Goal: Understand process/instructions

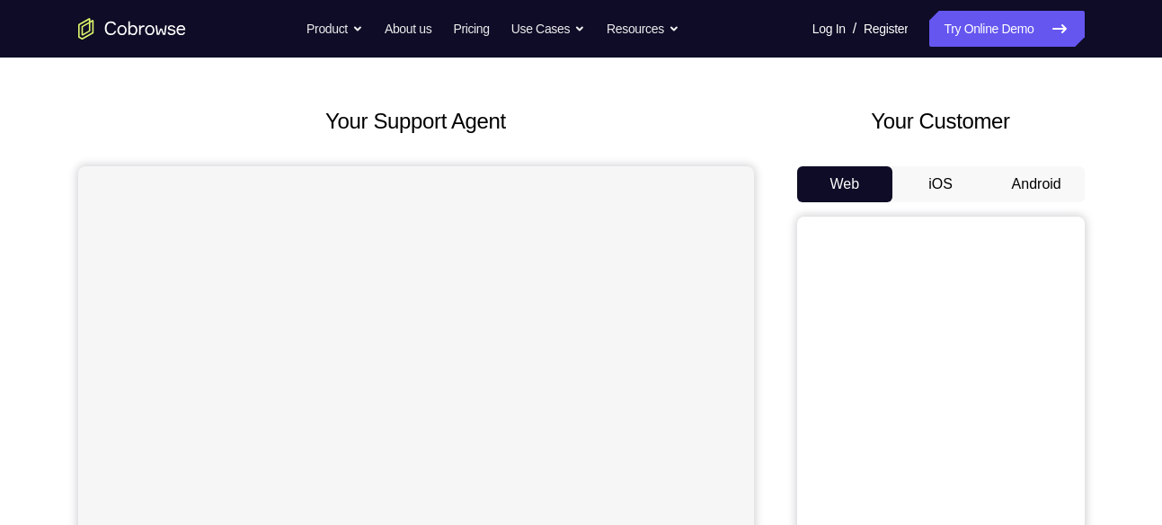
scroll to position [68, 0]
click at [1064, 177] on button "Android" at bounding box center [1037, 183] width 96 height 36
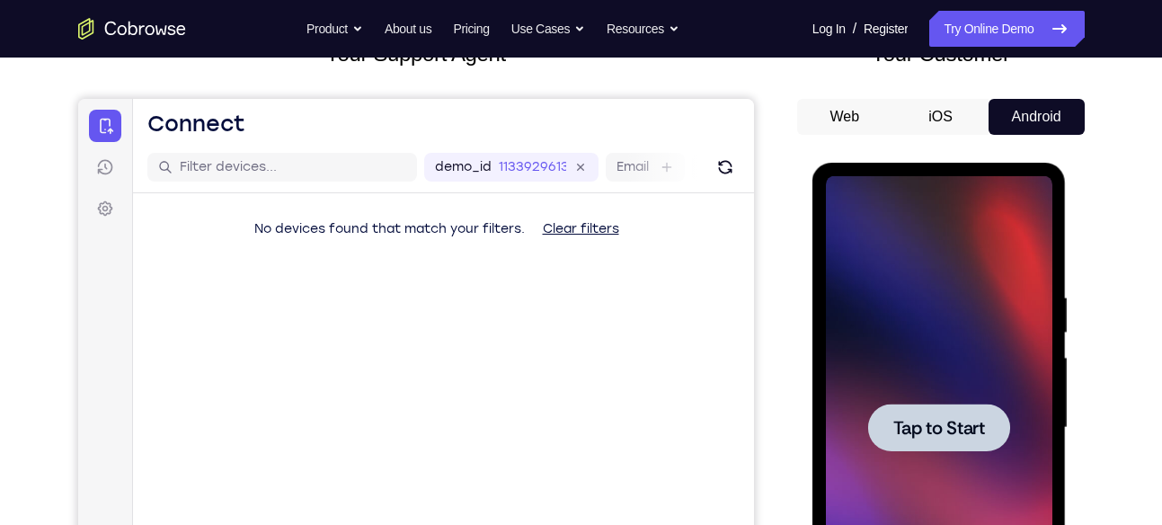
scroll to position [242, 0]
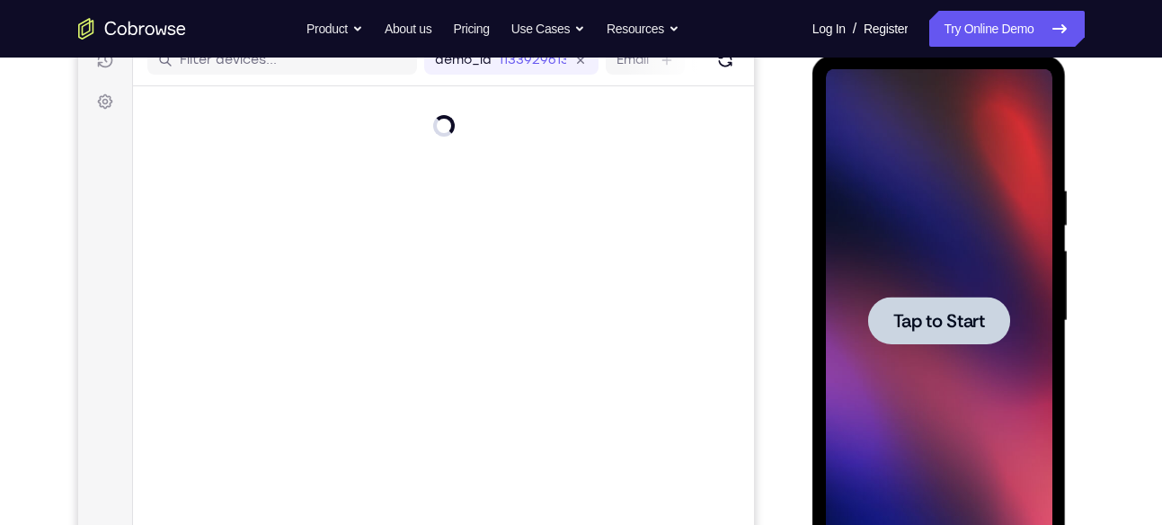
click at [964, 312] on span "Tap to Start" at bounding box center [940, 321] width 92 height 18
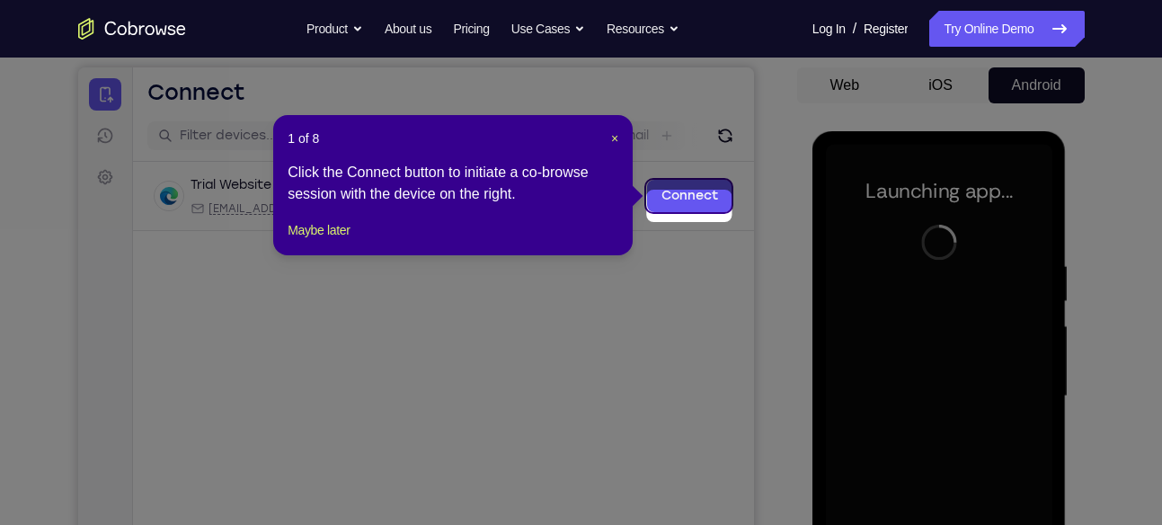
scroll to position [156, 0]
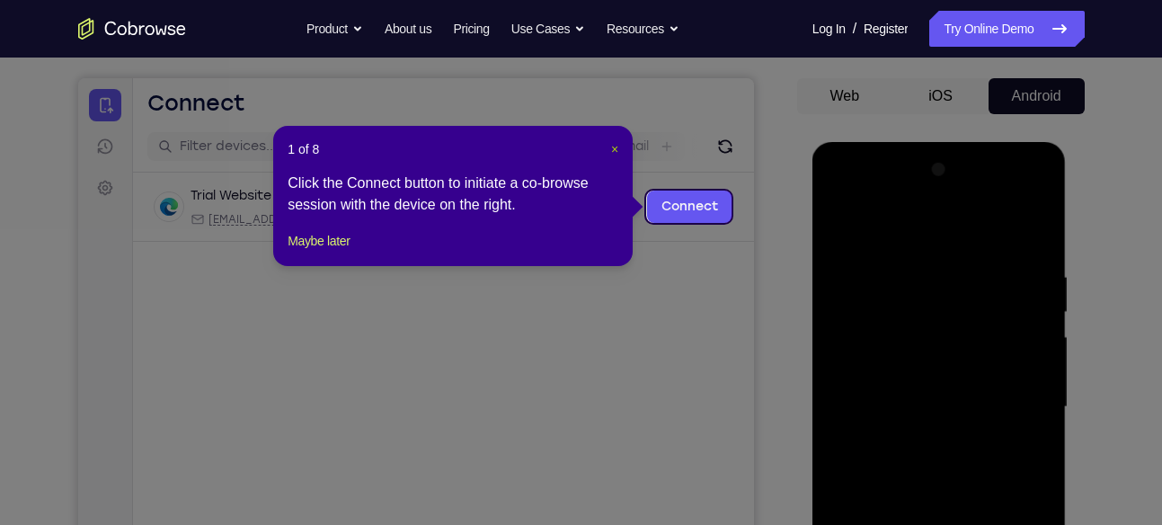
click at [615, 146] on span "×" at bounding box center [614, 149] width 7 height 14
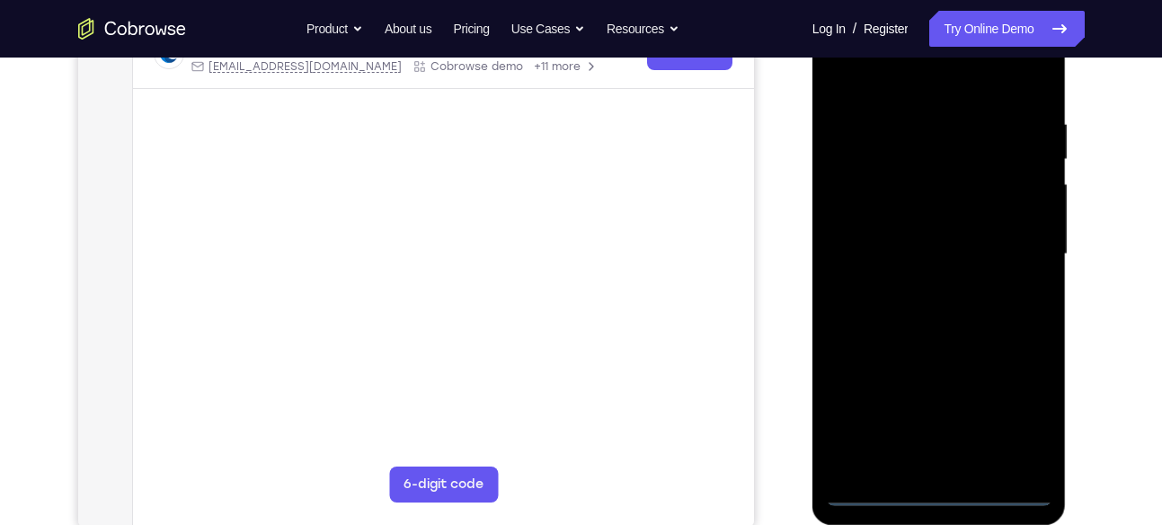
scroll to position [309, 0]
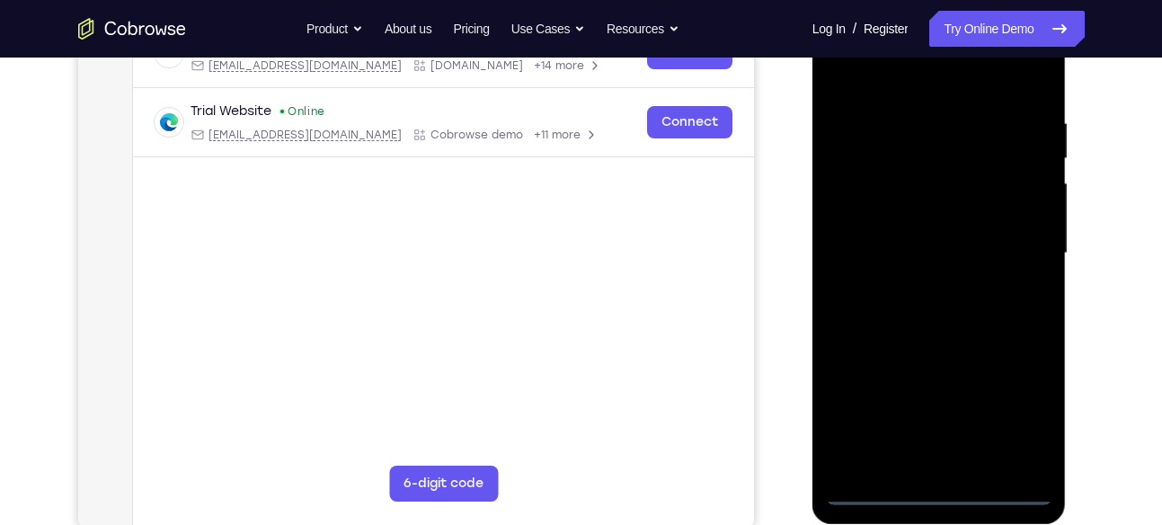
click at [939, 491] on div at bounding box center [939, 253] width 227 height 503
click at [1028, 404] on div at bounding box center [939, 253] width 227 height 503
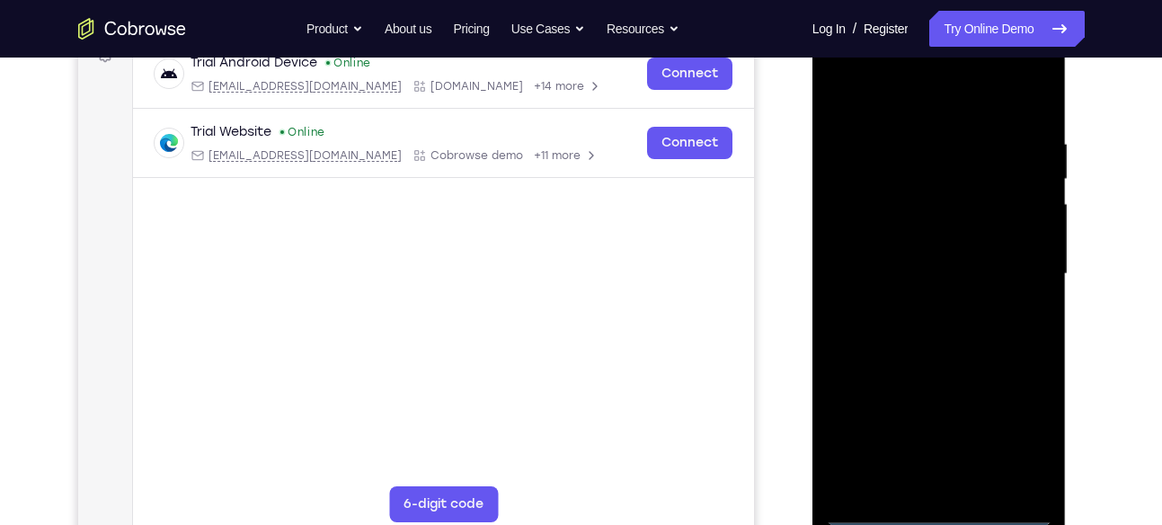
scroll to position [289, 0]
click at [906, 89] on div at bounding box center [939, 273] width 227 height 503
click at [1016, 262] on div at bounding box center [939, 273] width 227 height 503
click at [917, 306] on div at bounding box center [939, 273] width 227 height 503
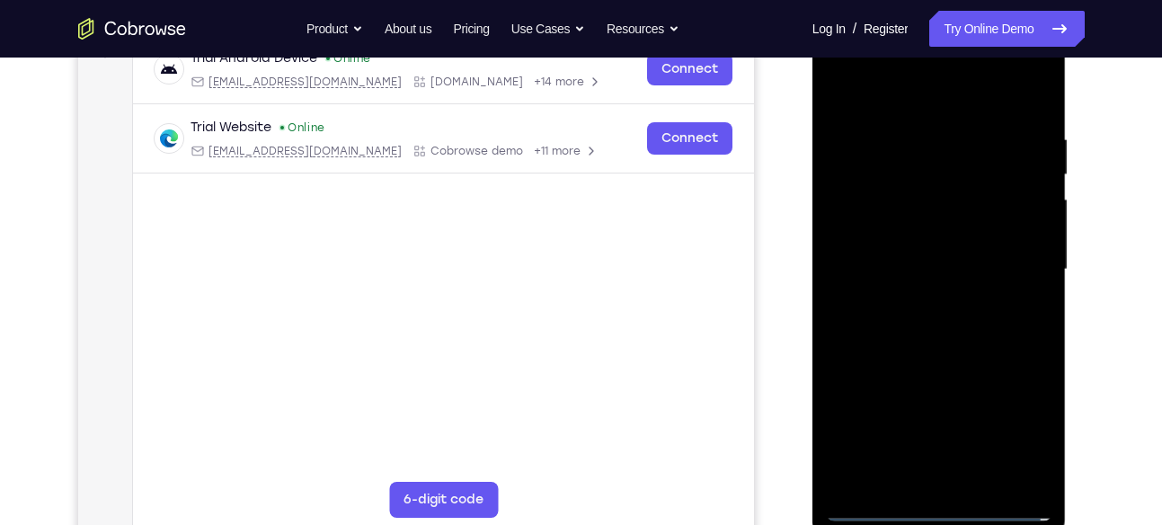
click at [908, 249] on div at bounding box center [939, 269] width 227 height 503
click at [930, 224] on div at bounding box center [939, 269] width 227 height 503
click at [943, 269] on div at bounding box center [939, 269] width 227 height 503
click at [944, 319] on div at bounding box center [939, 269] width 227 height 503
click at [950, 319] on div at bounding box center [939, 269] width 227 height 503
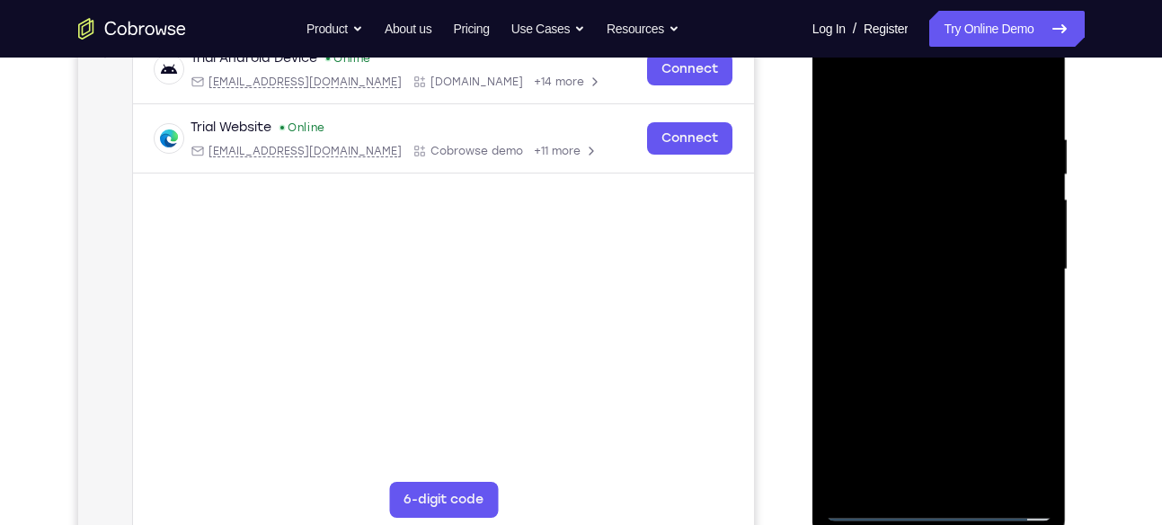
click at [950, 319] on div at bounding box center [939, 269] width 227 height 503
click at [939, 355] on div at bounding box center [939, 269] width 227 height 503
click at [954, 352] on div at bounding box center [939, 269] width 227 height 503
click at [938, 188] on div at bounding box center [939, 269] width 227 height 503
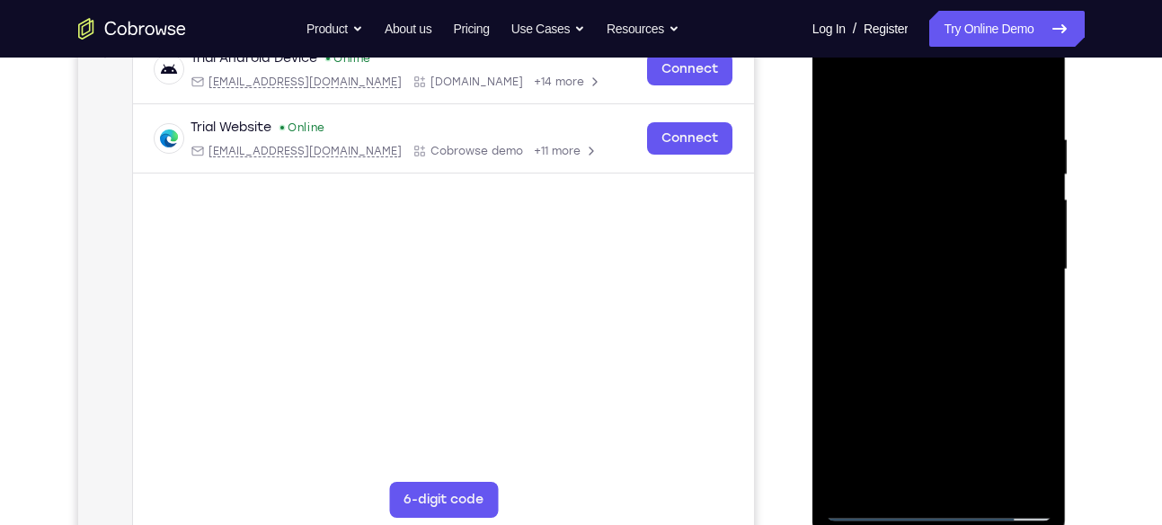
click at [916, 218] on div at bounding box center [939, 269] width 227 height 503
click at [895, 183] on div at bounding box center [939, 269] width 227 height 503
click at [896, 220] on div at bounding box center [939, 269] width 227 height 503
click at [907, 226] on div at bounding box center [939, 269] width 227 height 503
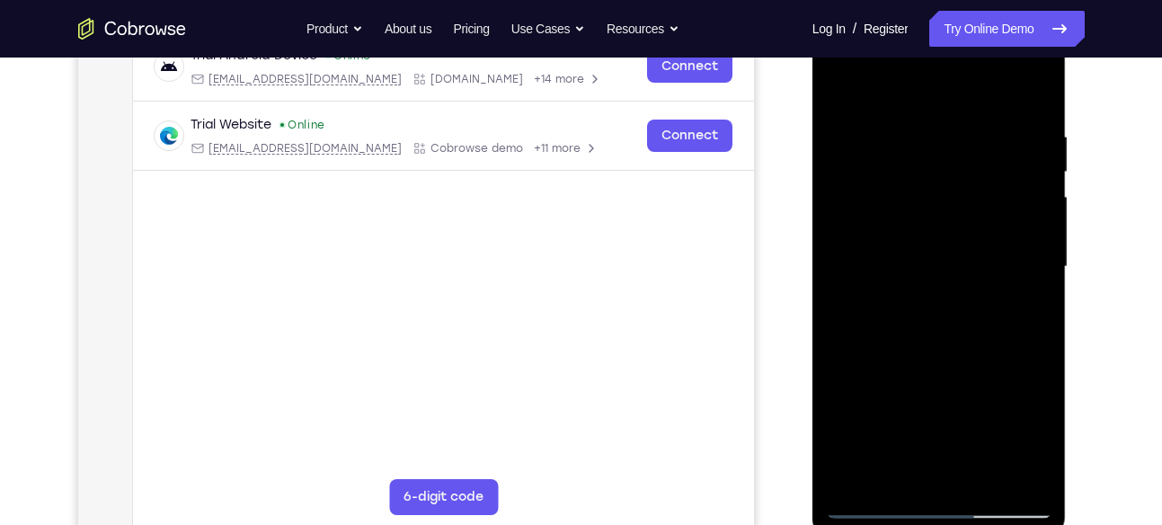
scroll to position [297, 0]
click at [944, 329] on div at bounding box center [939, 265] width 227 height 503
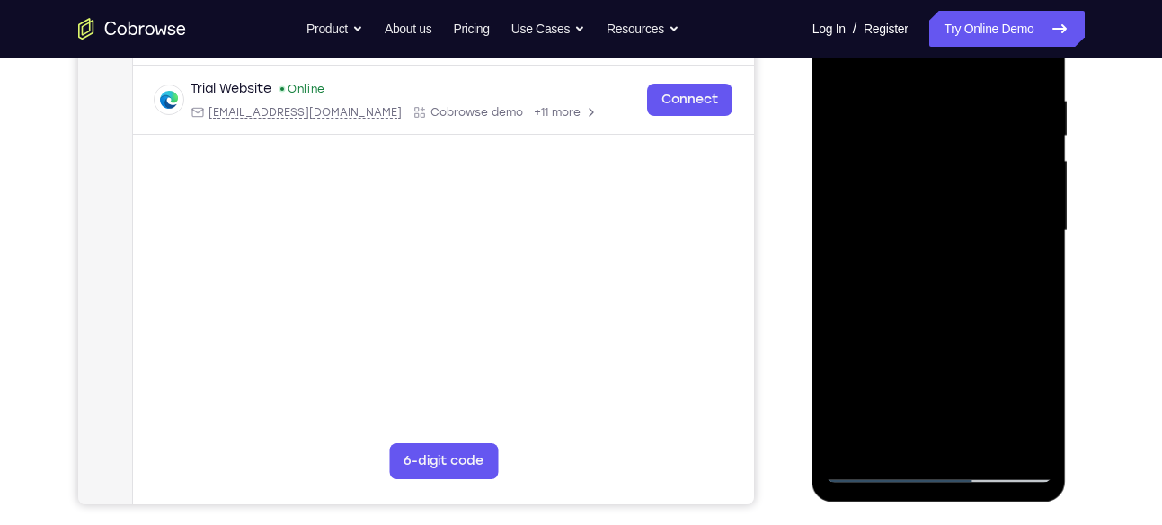
scroll to position [334, 0]
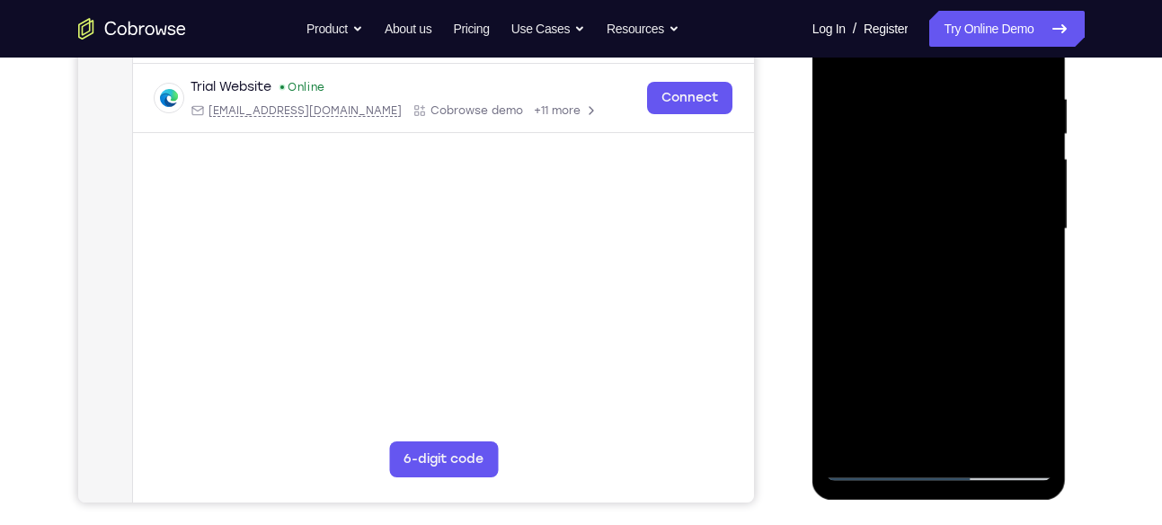
click at [1039, 308] on div at bounding box center [939, 229] width 227 height 503
drag, startPoint x: 988, startPoint y: 313, endPoint x: 977, endPoint y: 238, distance: 75.4
click at [977, 238] on div at bounding box center [939, 229] width 227 height 503
click at [1038, 240] on div at bounding box center [939, 229] width 227 height 503
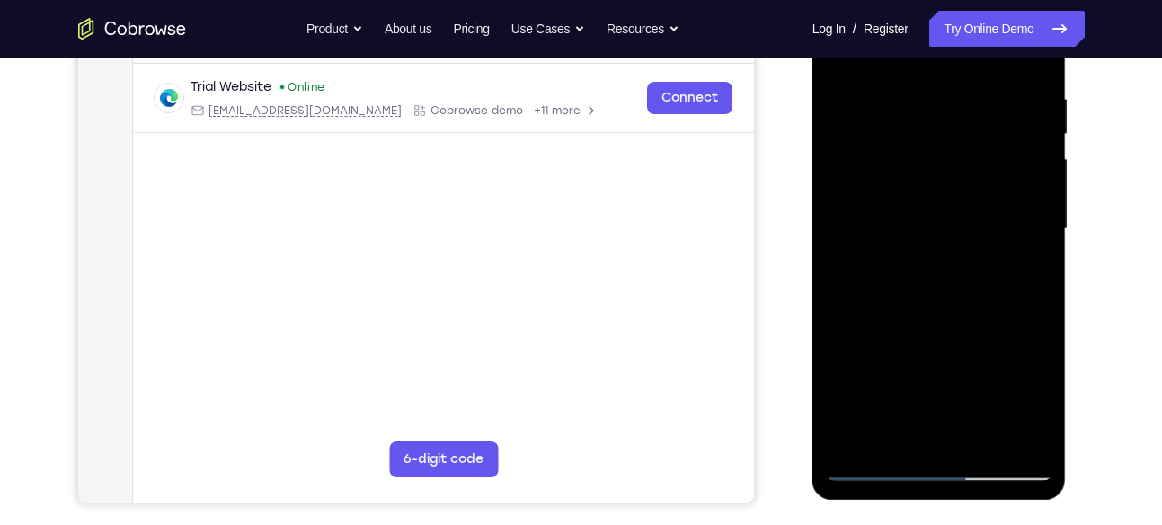
click at [1038, 240] on div at bounding box center [939, 229] width 227 height 503
click at [839, 401] on div at bounding box center [939, 229] width 227 height 503
click at [1041, 238] on div at bounding box center [939, 229] width 227 height 503
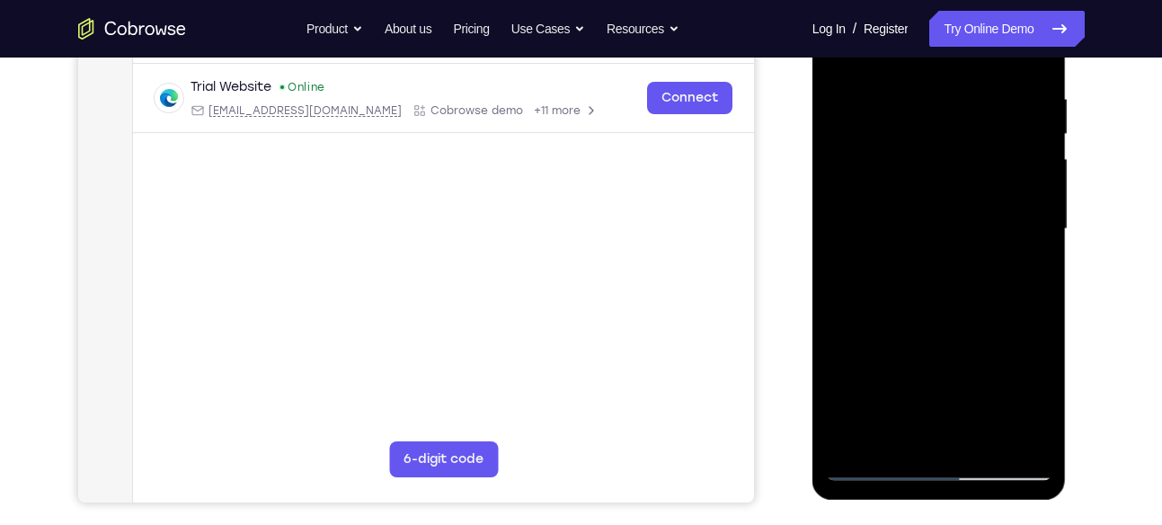
click at [983, 438] on div at bounding box center [939, 229] width 227 height 503
click at [953, 324] on div at bounding box center [939, 229] width 227 height 503
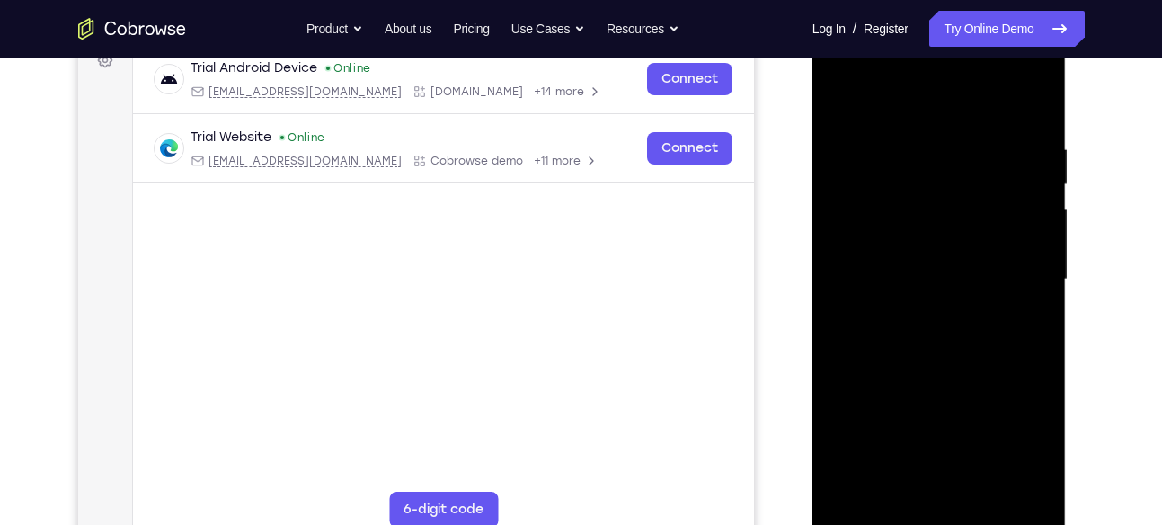
scroll to position [280, 0]
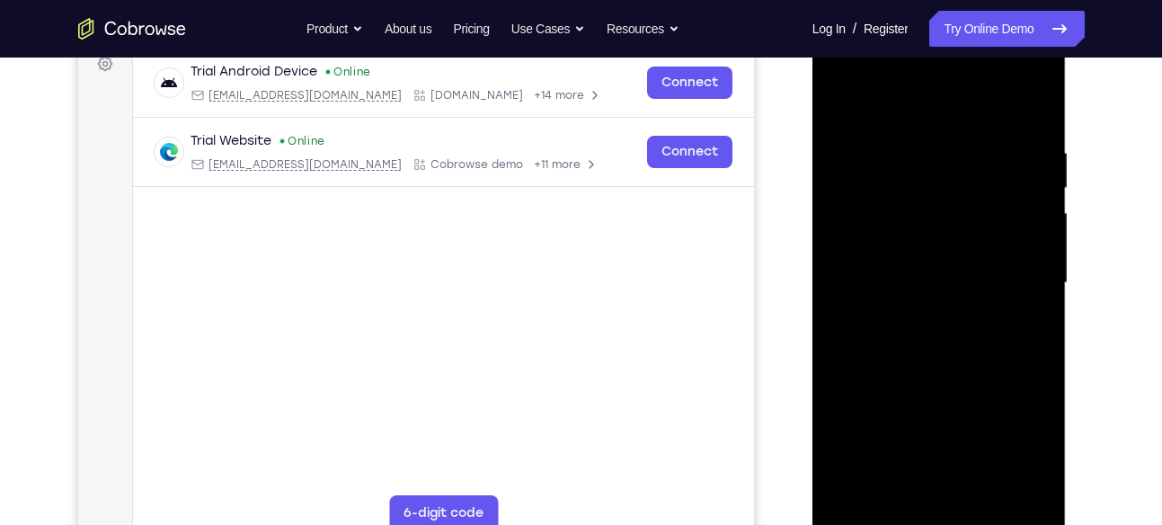
click at [844, 99] on div at bounding box center [939, 282] width 227 height 503
click at [1036, 96] on div at bounding box center [939, 282] width 227 height 503
click at [1039, 100] on div at bounding box center [939, 282] width 227 height 503
drag, startPoint x: 921, startPoint y: 223, endPoint x: 928, endPoint y: 348, distance: 125.2
click at [928, 348] on div at bounding box center [939, 282] width 227 height 503
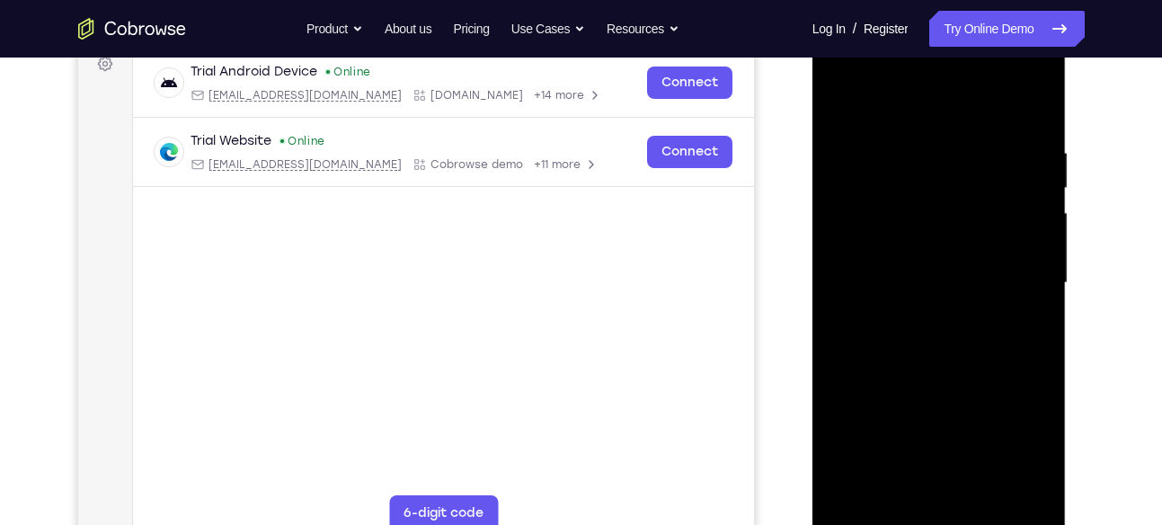
click at [845, 201] on div at bounding box center [939, 282] width 227 height 503
click at [842, 102] on div at bounding box center [939, 282] width 227 height 503
click at [1028, 492] on div at bounding box center [939, 282] width 227 height 503
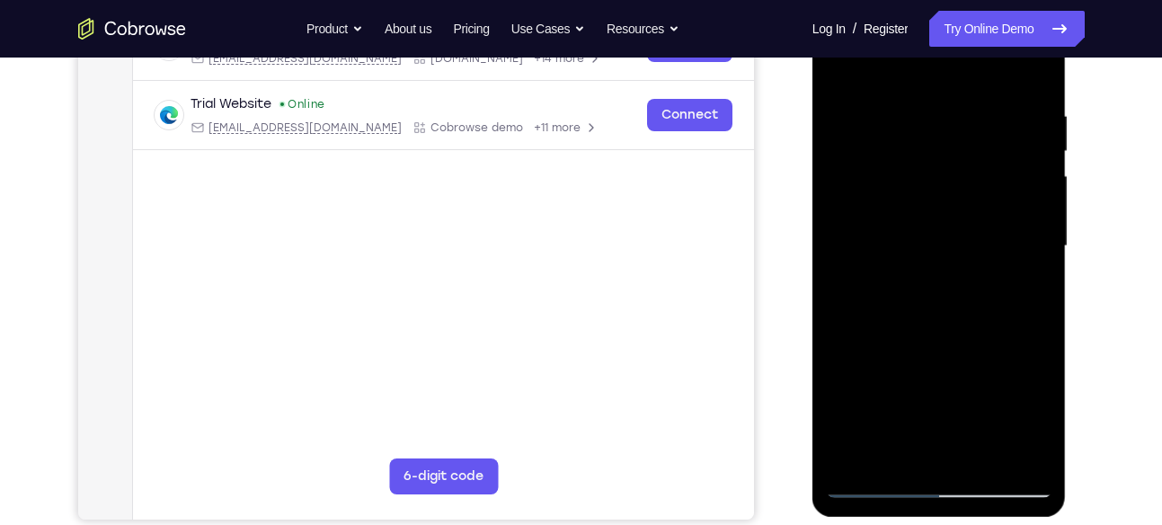
scroll to position [318, 0]
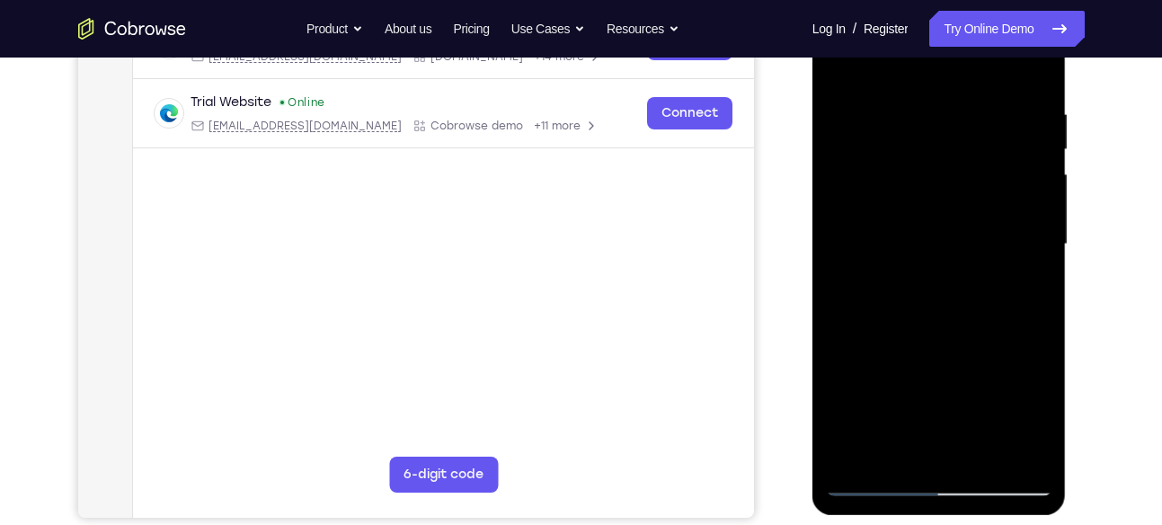
click at [839, 58] on div at bounding box center [939, 244] width 227 height 503
drag, startPoint x: 915, startPoint y: 299, endPoint x: 889, endPoint y: 335, distance: 44.4
click at [889, 335] on div at bounding box center [939, 244] width 227 height 503
click at [932, 165] on div at bounding box center [939, 244] width 227 height 503
click at [951, 161] on div at bounding box center [939, 244] width 227 height 503
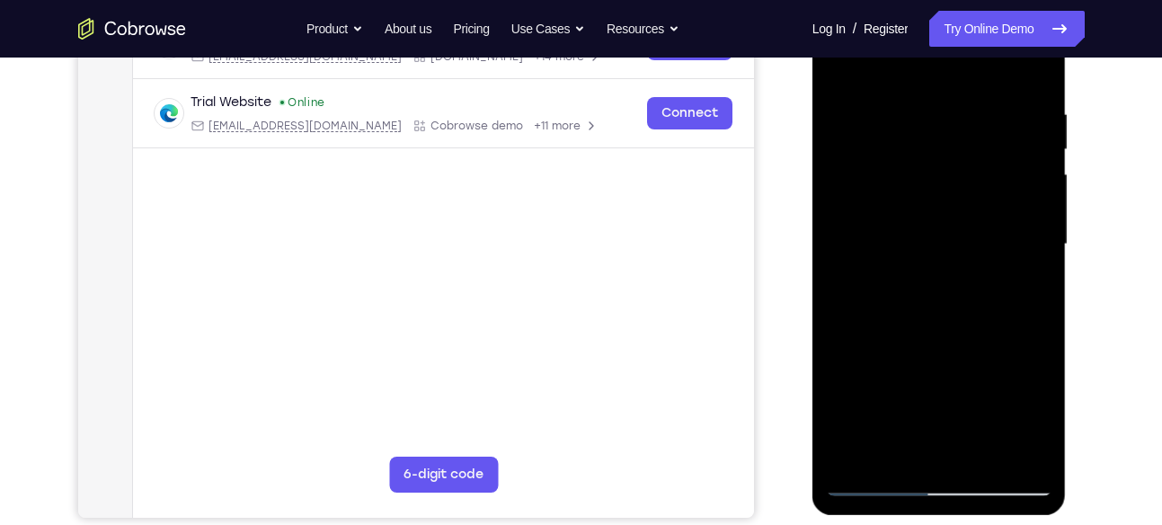
click at [909, 196] on div at bounding box center [939, 244] width 227 height 503
click at [839, 67] on div at bounding box center [939, 244] width 227 height 503
click at [928, 268] on div at bounding box center [939, 244] width 227 height 503
click at [970, 154] on div at bounding box center [939, 244] width 227 height 503
click at [931, 190] on div at bounding box center [939, 244] width 227 height 503
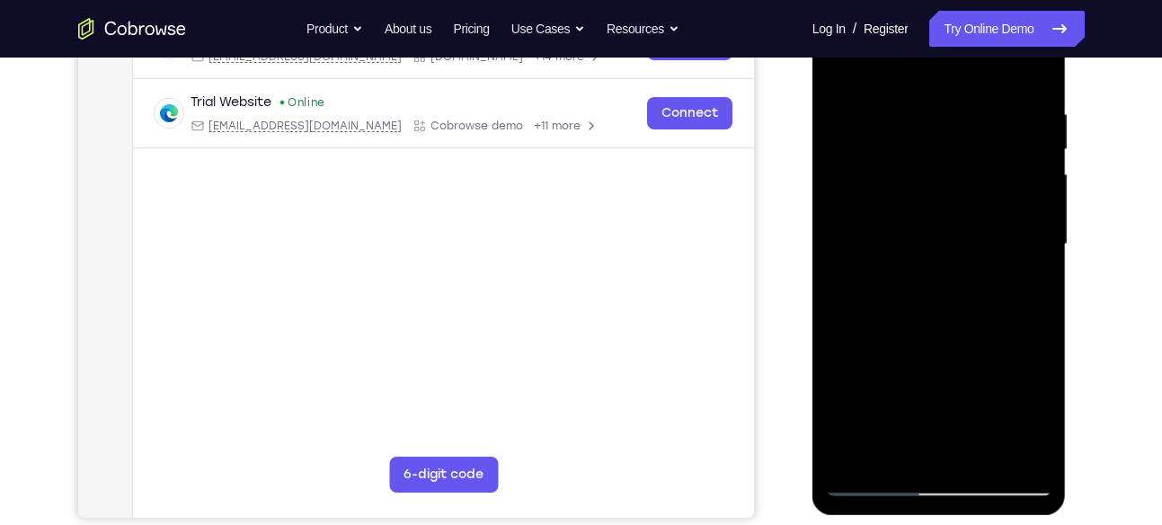
click at [956, 198] on div at bounding box center [939, 244] width 227 height 503
click at [906, 192] on div at bounding box center [939, 244] width 227 height 503
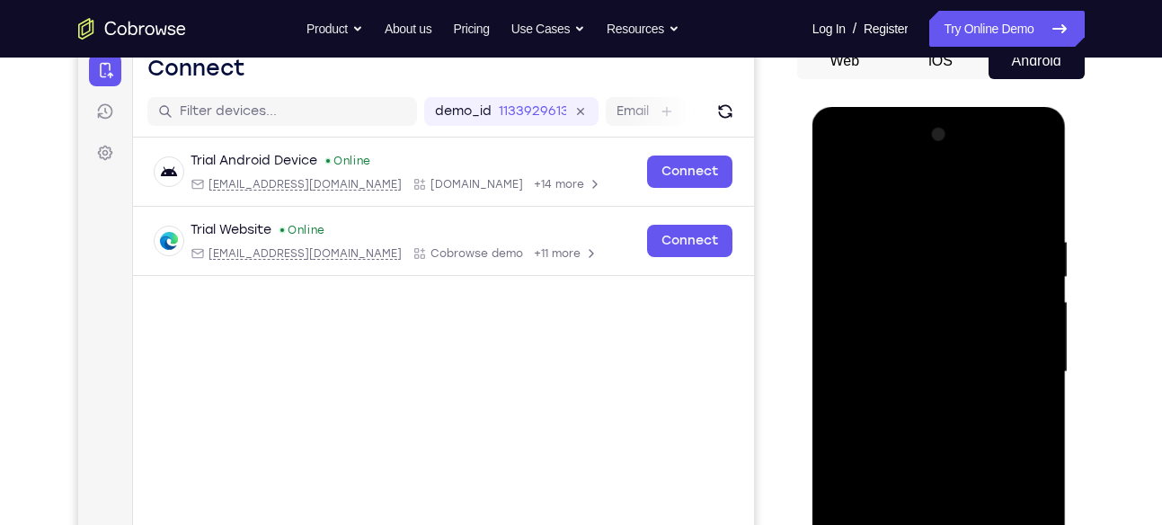
click at [1034, 195] on div at bounding box center [939, 371] width 227 height 503
click at [1030, 210] on div at bounding box center [939, 371] width 227 height 503
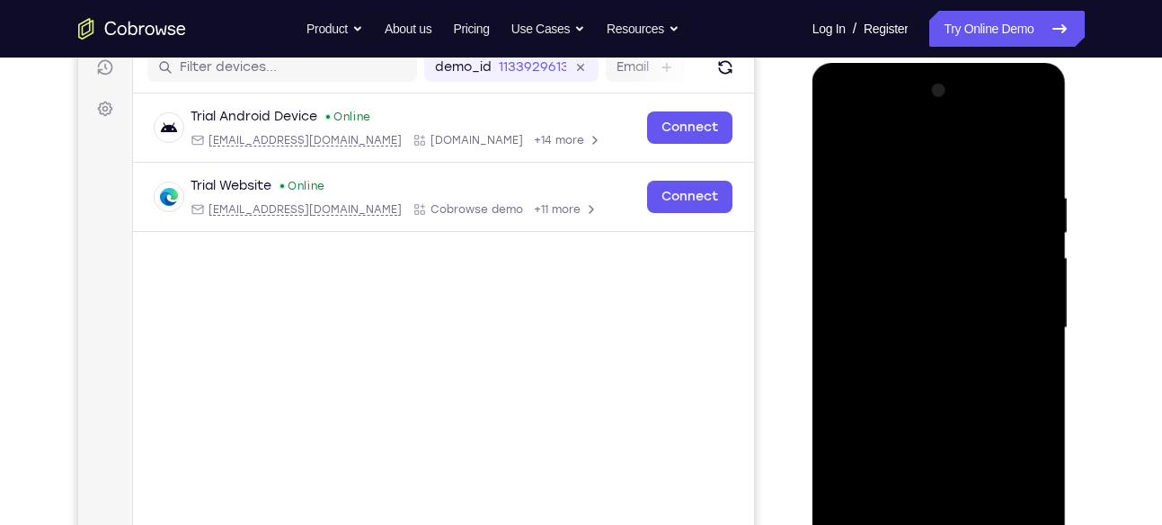
click at [838, 143] on div at bounding box center [939, 327] width 227 height 503
click at [1037, 147] on div at bounding box center [939, 327] width 227 height 503
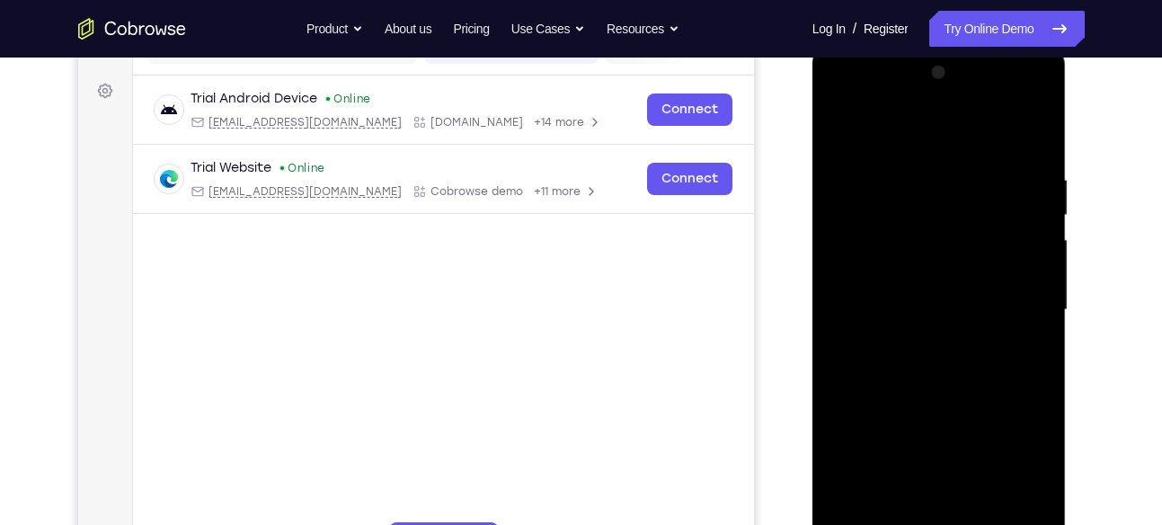
scroll to position [316, 0]
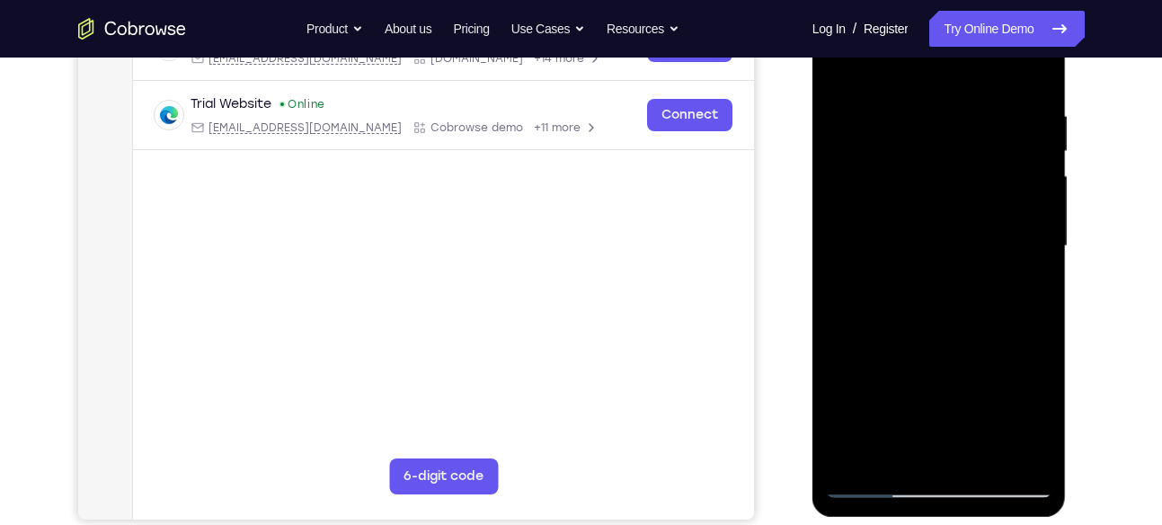
click at [860, 456] on div at bounding box center [939, 246] width 227 height 503
click at [910, 105] on div at bounding box center [939, 246] width 227 height 503
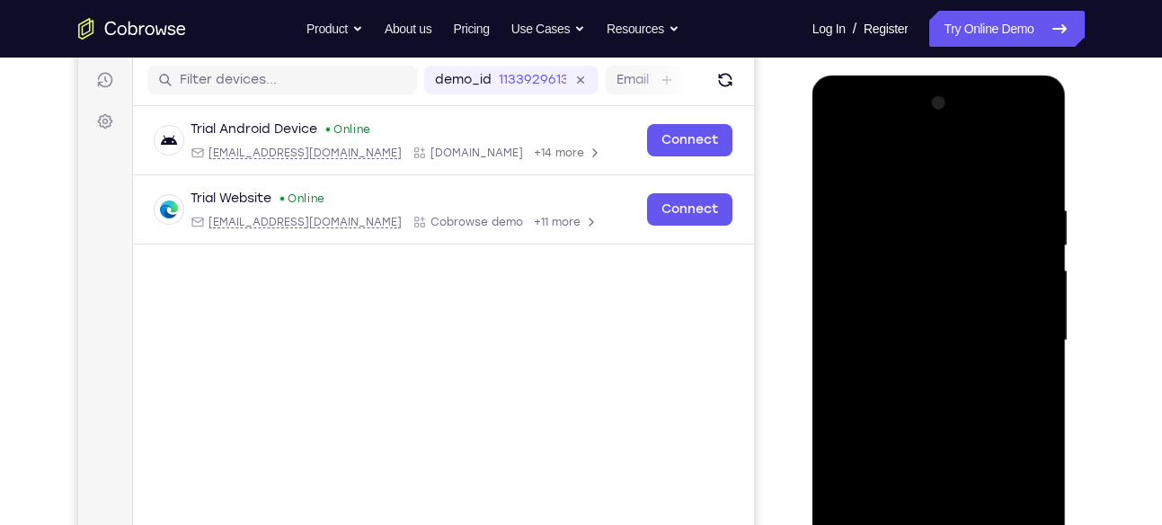
click at [1030, 160] on div at bounding box center [939, 340] width 227 height 503
drag, startPoint x: 966, startPoint y: 333, endPoint x: 929, endPoint y: 220, distance: 118.3
click at [929, 220] on div at bounding box center [939, 340] width 227 height 503
click at [1043, 314] on div at bounding box center [939, 340] width 227 height 503
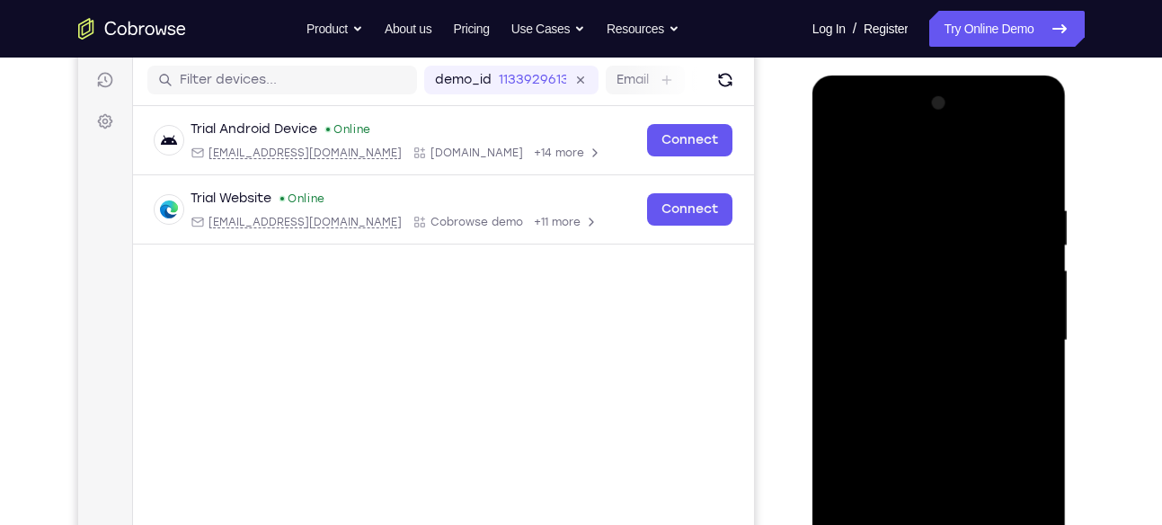
click at [1043, 314] on div at bounding box center [939, 340] width 227 height 503
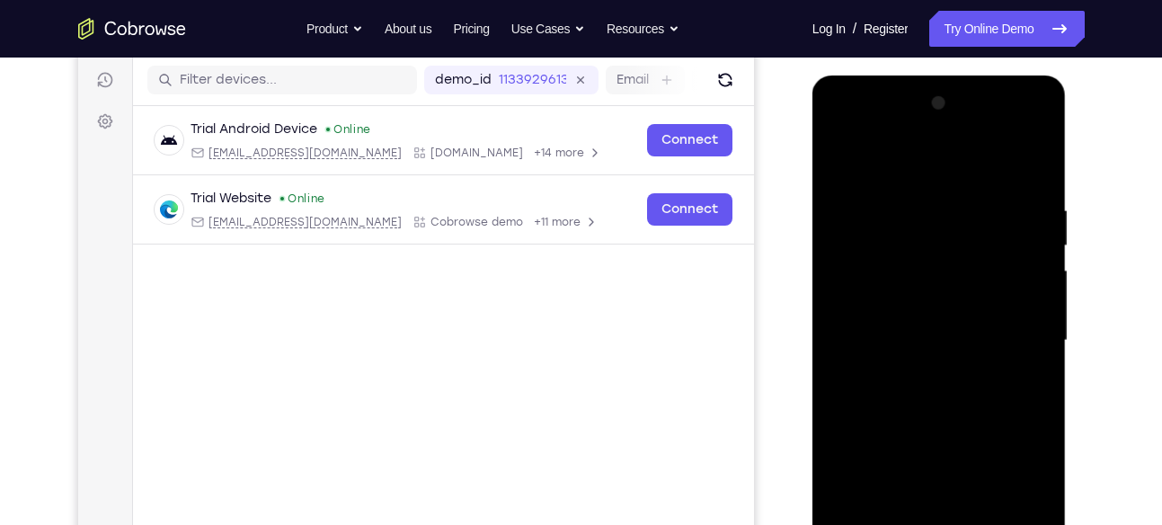
click at [1037, 312] on div at bounding box center [939, 340] width 227 height 503
drag, startPoint x: 980, startPoint y: 338, endPoint x: 918, endPoint y: 203, distance: 148.4
click at [918, 203] on div at bounding box center [939, 340] width 227 height 503
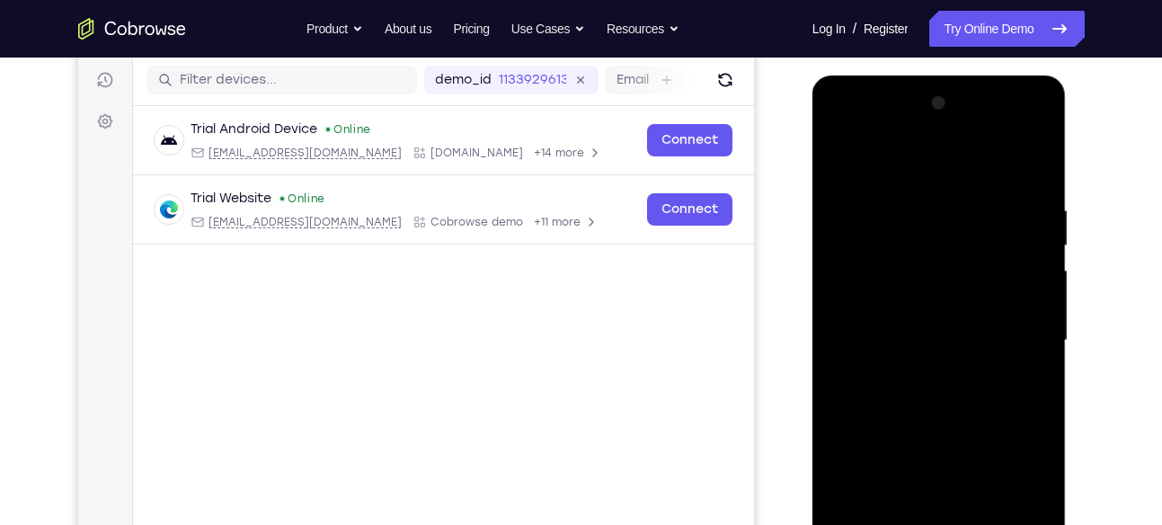
drag, startPoint x: 954, startPoint y: 393, endPoint x: 892, endPoint y: 216, distance: 187.7
click at [892, 216] on div at bounding box center [939, 340] width 227 height 503
drag, startPoint x: 971, startPoint y: 415, endPoint x: 911, endPoint y: 307, distance: 123.6
click at [911, 307] on div at bounding box center [939, 340] width 227 height 503
drag, startPoint x: 946, startPoint y: 387, endPoint x: 912, endPoint y: 313, distance: 82.1
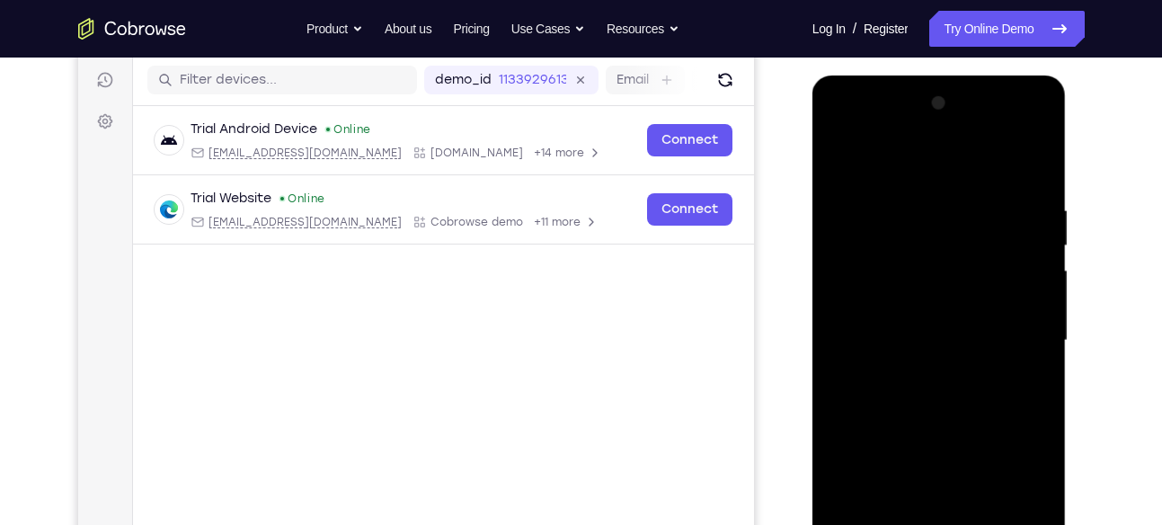
click at [912, 313] on div at bounding box center [939, 340] width 227 height 503
drag, startPoint x: 964, startPoint y: 333, endPoint x: 940, endPoint y: 444, distance: 113.9
click at [940, 444] on div at bounding box center [939, 340] width 227 height 503
drag, startPoint x: 965, startPoint y: 398, endPoint x: 910, endPoint y: 240, distance: 167.5
click at [910, 240] on div at bounding box center [939, 340] width 227 height 503
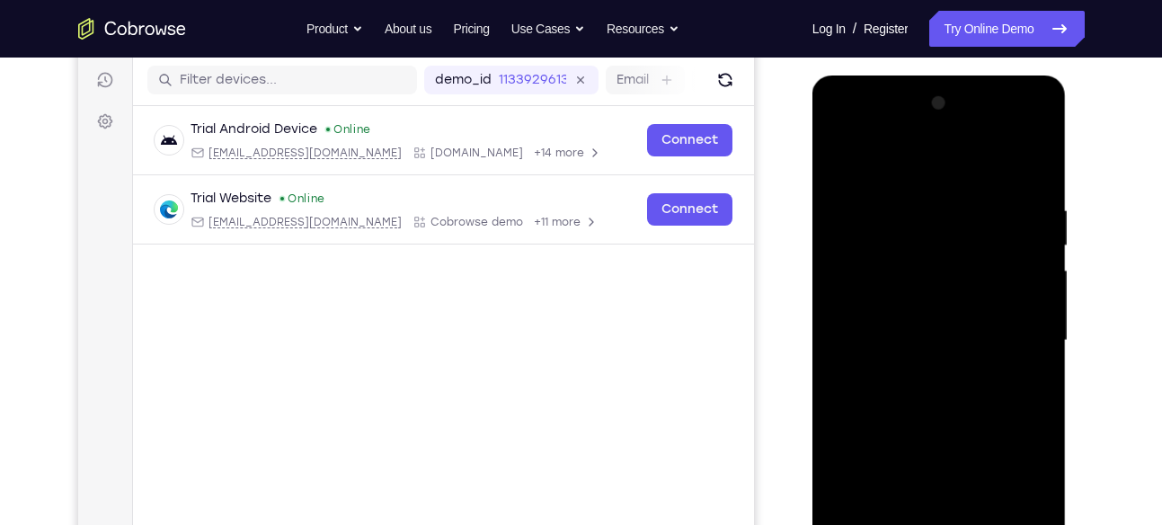
drag, startPoint x: 953, startPoint y: 405, endPoint x: 875, endPoint y: 217, distance: 203.5
click at [875, 217] on div at bounding box center [939, 340] width 227 height 503
drag, startPoint x: 962, startPoint y: 385, endPoint x: 862, endPoint y: 163, distance: 243.4
click at [862, 163] on div at bounding box center [939, 340] width 227 height 503
drag, startPoint x: 948, startPoint y: 377, endPoint x: 870, endPoint y: 190, distance: 202.7
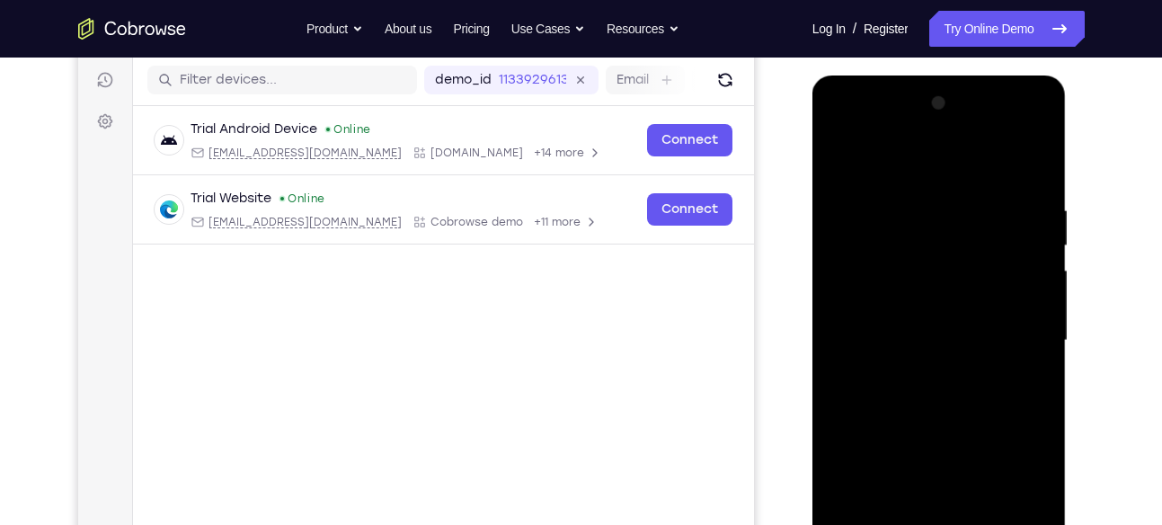
click at [870, 190] on div at bounding box center [939, 340] width 227 height 503
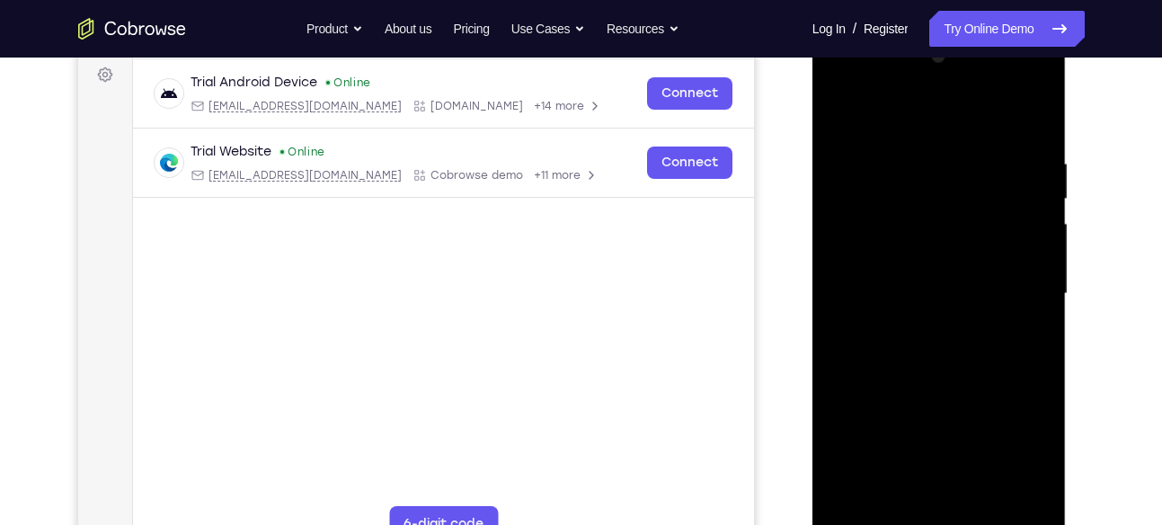
scroll to position [270, 0]
click at [987, 499] on div at bounding box center [939, 292] width 227 height 503
click at [930, 266] on div at bounding box center [939, 292] width 227 height 503
drag, startPoint x: 949, startPoint y: 367, endPoint x: 890, endPoint y: 239, distance: 140.8
click at [890, 239] on div at bounding box center [939, 292] width 227 height 503
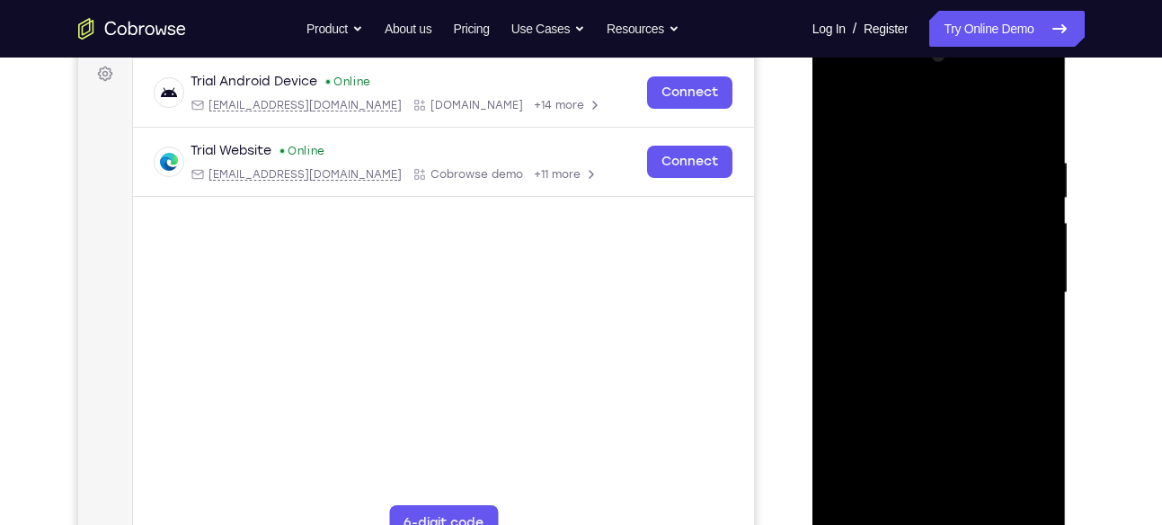
click at [839, 117] on div at bounding box center [939, 292] width 227 height 503
click at [920, 254] on div at bounding box center [939, 292] width 227 height 503
click at [844, 108] on div at bounding box center [939, 292] width 227 height 503
click at [843, 107] on div at bounding box center [939, 292] width 227 height 503
drag, startPoint x: 986, startPoint y: 372, endPoint x: 901, endPoint y: 187, distance: 203.9
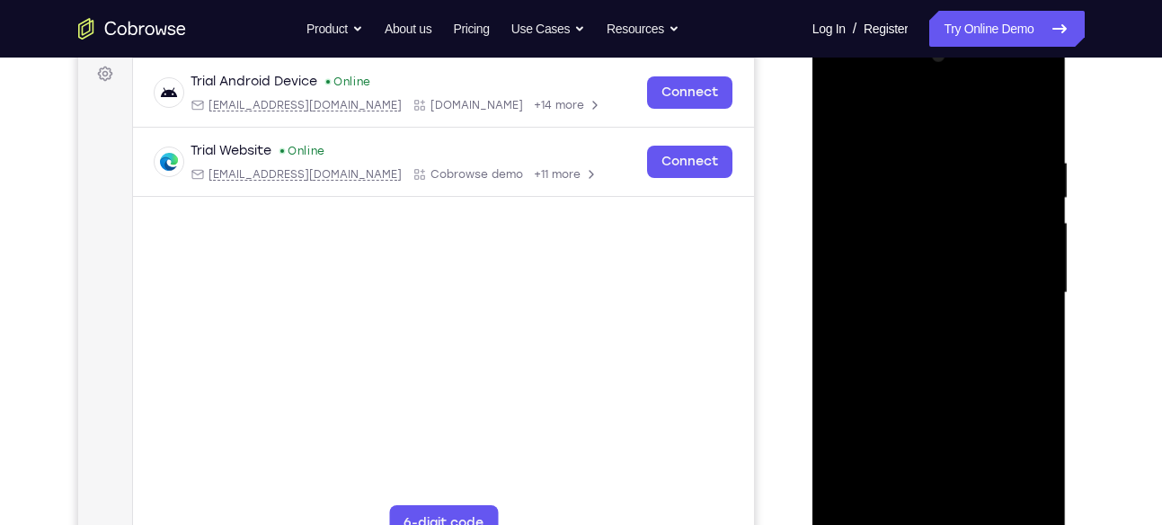
click at [901, 187] on div at bounding box center [939, 292] width 227 height 503
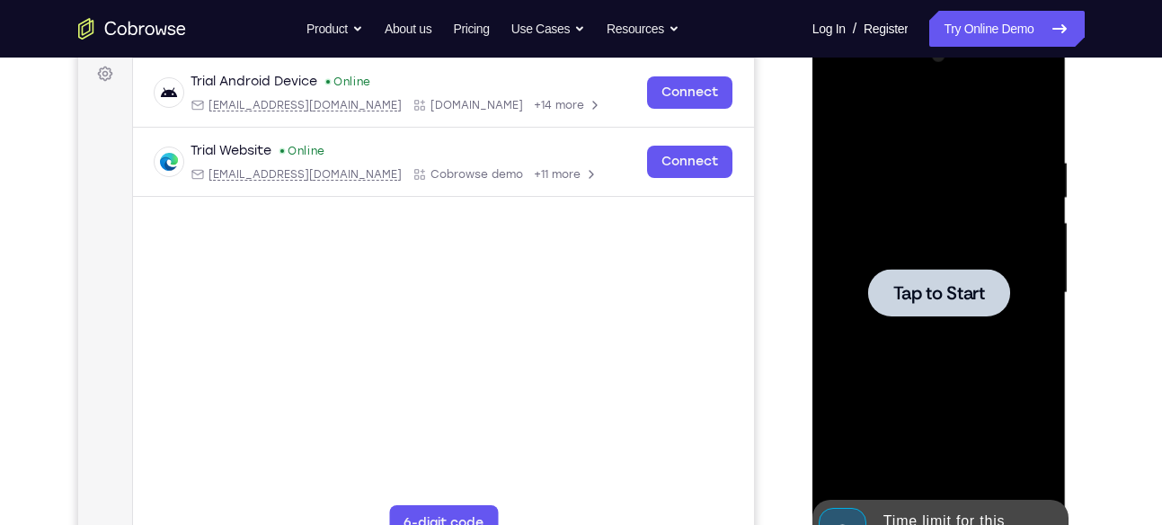
drag, startPoint x: 956, startPoint y: 415, endPoint x: 879, endPoint y: 252, distance: 180.6
click at [879, 28] on div "Tap to Start" at bounding box center [940, 28] width 254 height 0
